Goal: Information Seeking & Learning: Check status

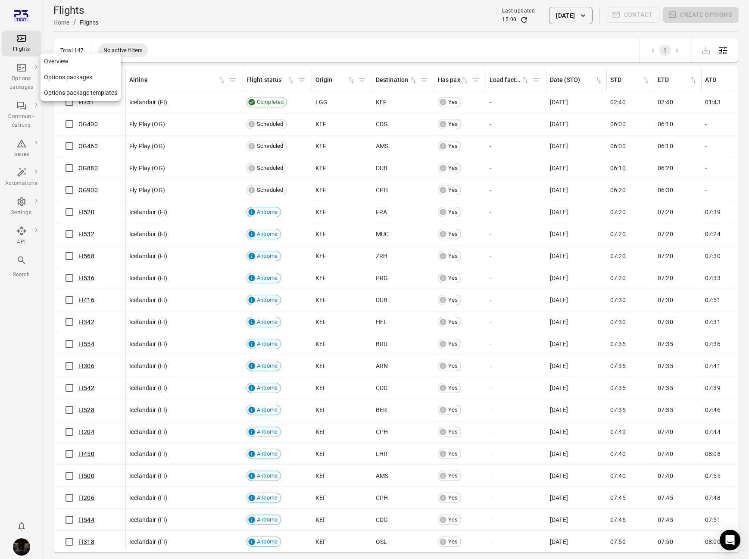
click at [18, 77] on div "Options packages" at bounding box center [21, 83] width 32 height 17
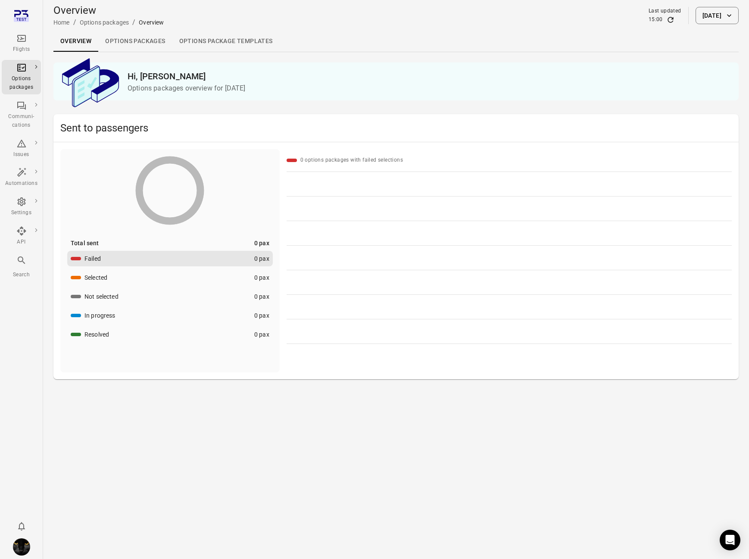
click at [155, 45] on link "Options packages" at bounding box center [135, 41] width 74 height 21
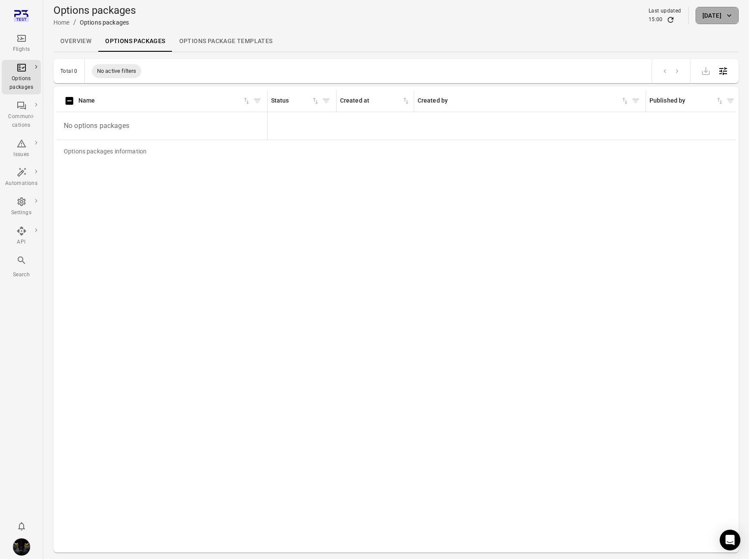
click at [705, 12] on button "[DATE]" at bounding box center [717, 15] width 43 height 17
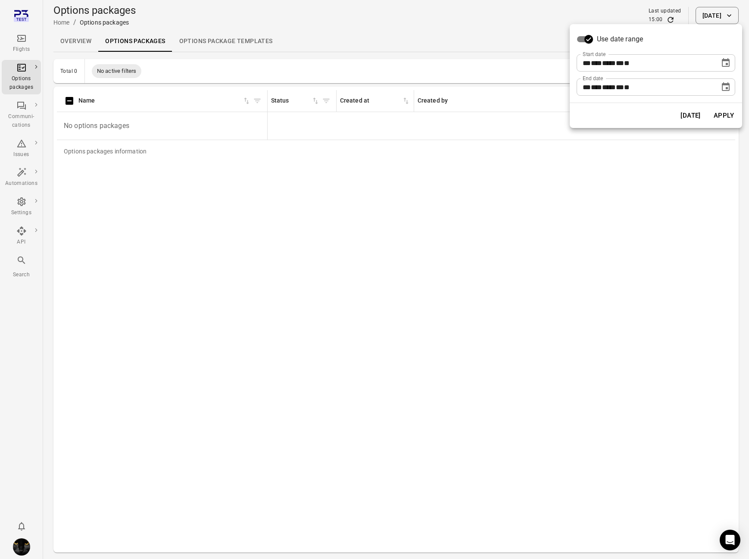
click at [723, 67] on icon "Choose date, selected date is Oct 3, 2025" at bounding box center [726, 63] width 10 height 10
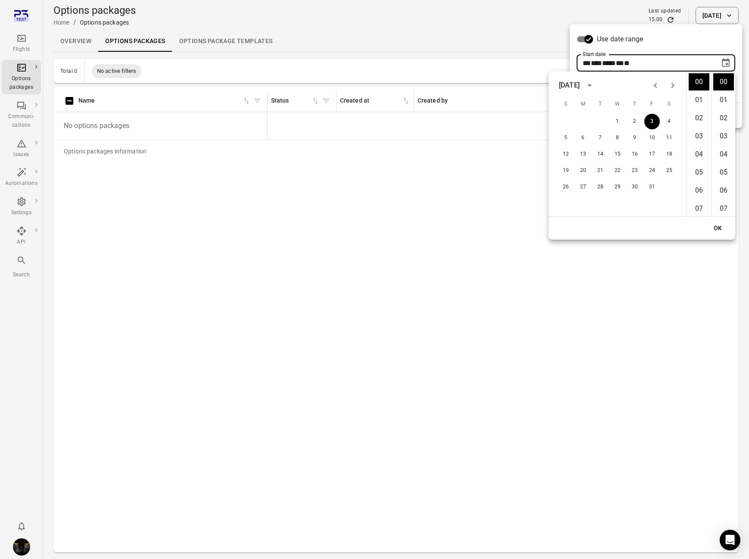
click at [658, 87] on icon "Previous month" at bounding box center [655, 85] width 10 height 10
drag, startPoint x: 583, startPoint y: 123, endPoint x: 599, endPoint y: 140, distance: 23.2
click at [584, 125] on button "1" at bounding box center [583, 122] width 16 height 16
type input "**********"
click at [711, 227] on button "OK" at bounding box center [718, 228] width 28 height 16
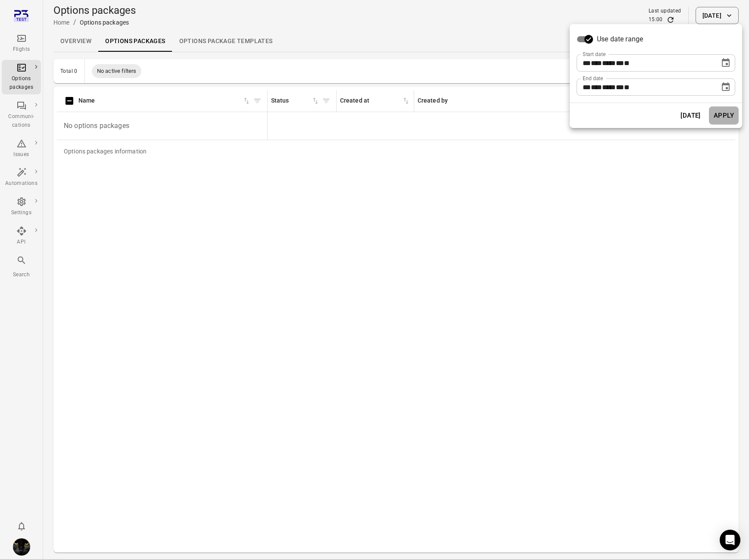
click at [731, 116] on button "Apply" at bounding box center [724, 115] width 30 height 18
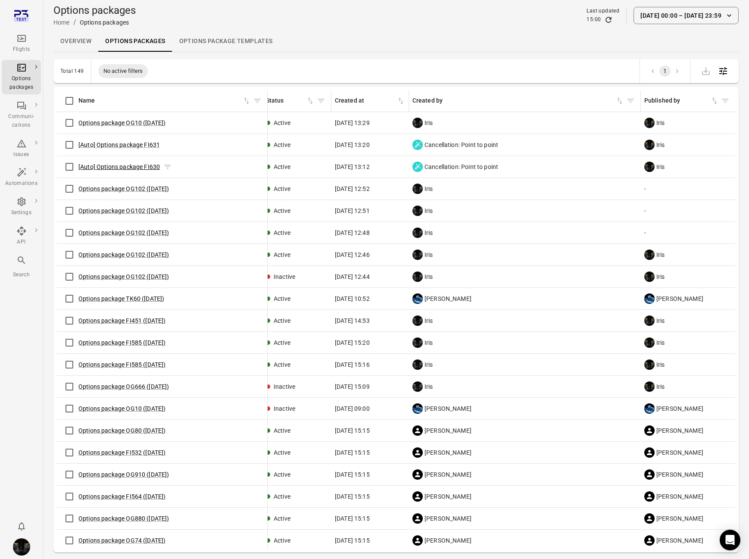
scroll to position [0, 6]
click at [125, 145] on link "[Auto] Options package FI631" at bounding box center [118, 144] width 81 height 7
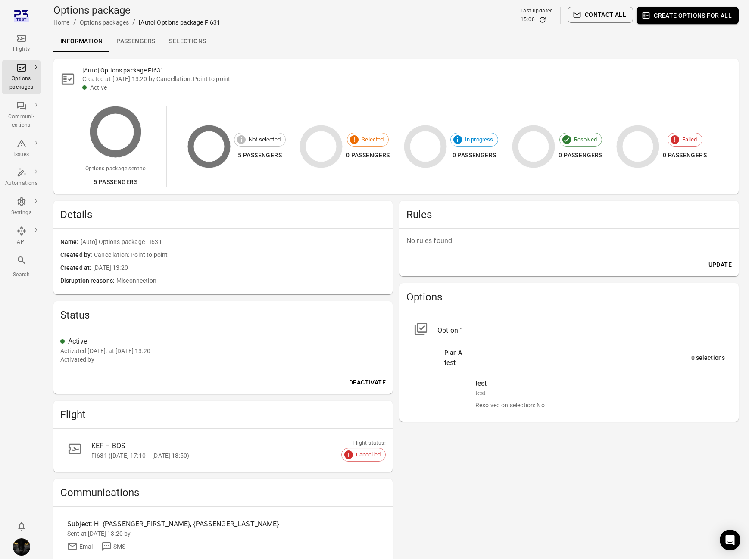
click at [22, 549] on img "Iris" at bounding box center [21, 546] width 17 height 17
click at [56, 548] on button "Log out" at bounding box center [66, 545] width 65 height 16
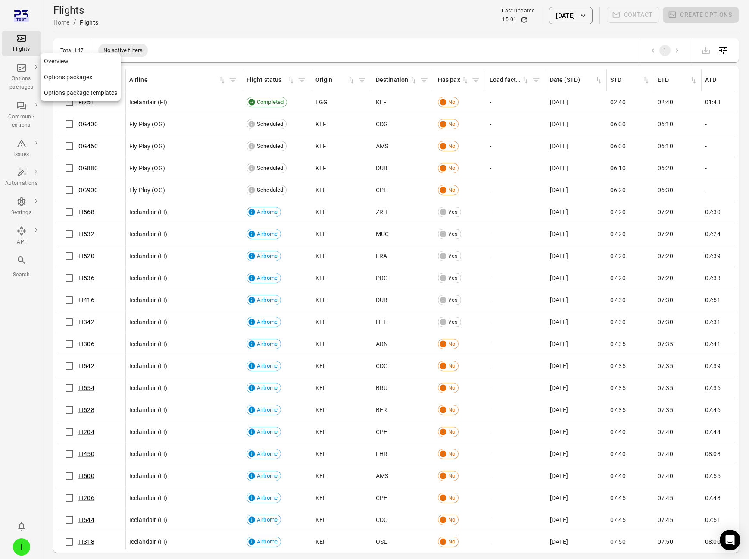
click at [23, 70] on icon "Main navigation" at bounding box center [21, 67] width 10 height 10
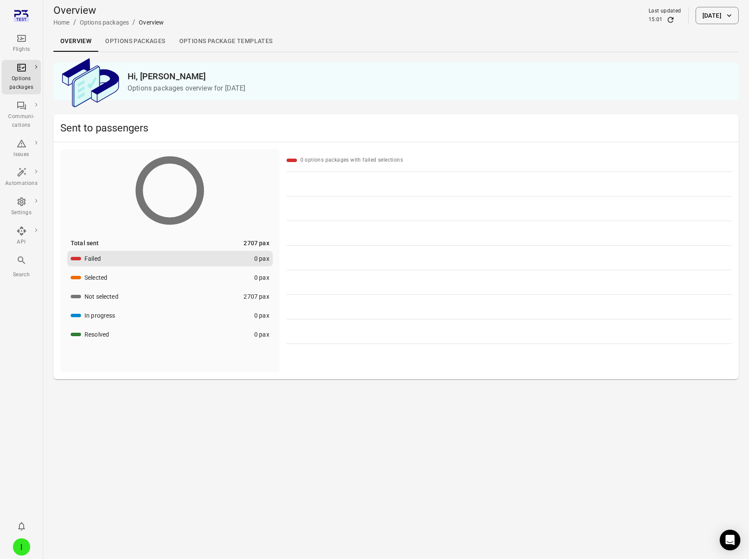
click at [130, 38] on link "Options packages" at bounding box center [135, 41] width 74 height 21
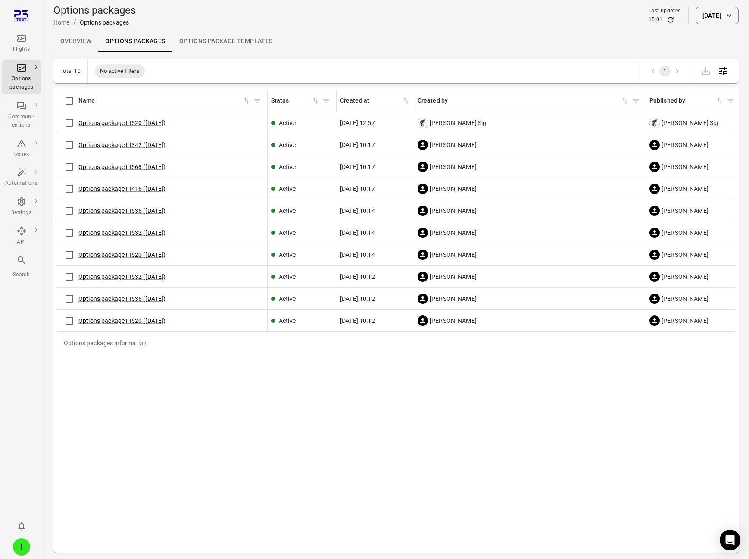
click at [696, 19] on button "[DATE]" at bounding box center [717, 15] width 43 height 17
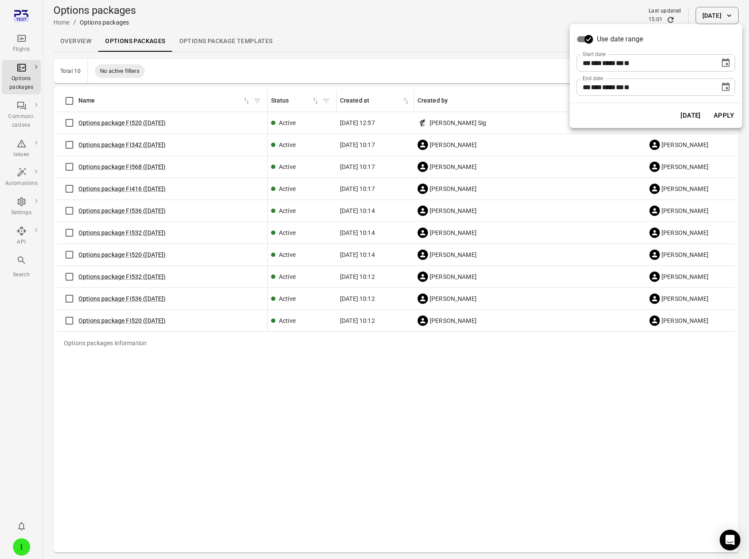
click at [729, 67] on icon "Choose date, selected date is Oct 3, 2025" at bounding box center [726, 63] width 10 height 10
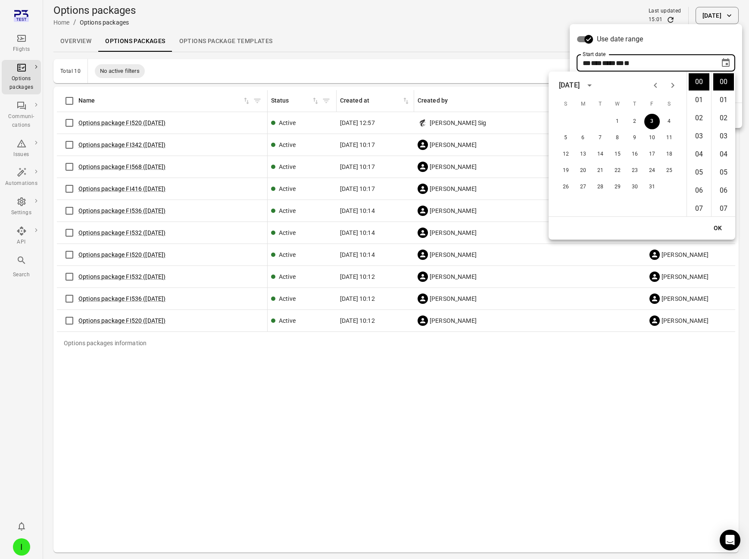
click at [655, 87] on icon "Previous month" at bounding box center [655, 85] width 10 height 10
click at [579, 115] on button "1" at bounding box center [583, 122] width 16 height 16
type input "**********"
click at [726, 230] on button "OK" at bounding box center [718, 228] width 28 height 16
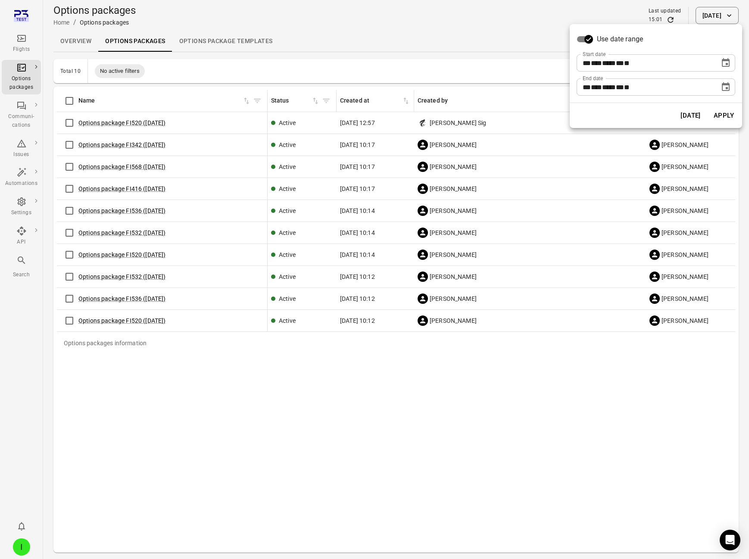
click at [728, 117] on button "Apply" at bounding box center [724, 115] width 30 height 18
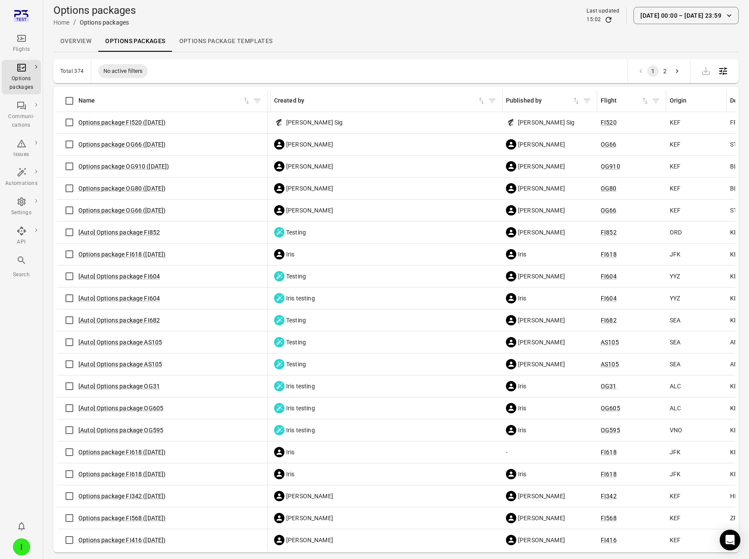
scroll to position [0, 144]
click at [141, 297] on link "[Auto] Options package FI604" at bounding box center [118, 298] width 81 height 7
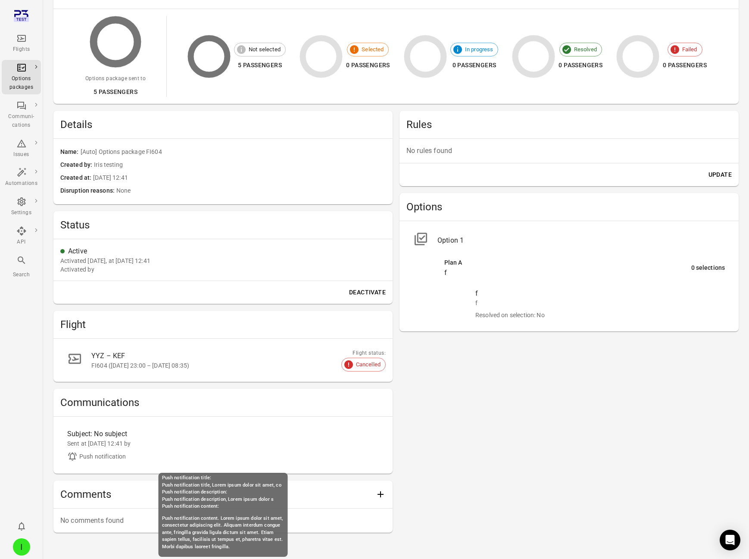
scroll to position [102, 0]
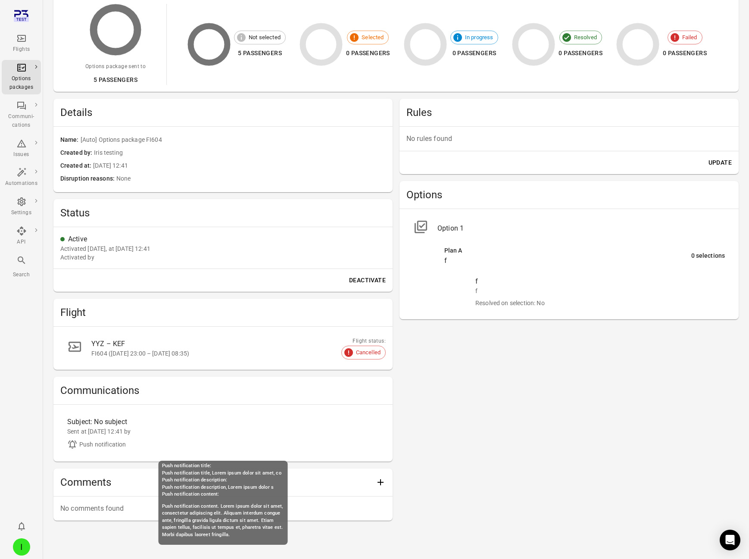
click at [103, 431] on div "Sent at [DATE] 12:41 by" at bounding box center [223, 431] width 312 height 9
